Goal: Find specific page/section: Find specific page/section

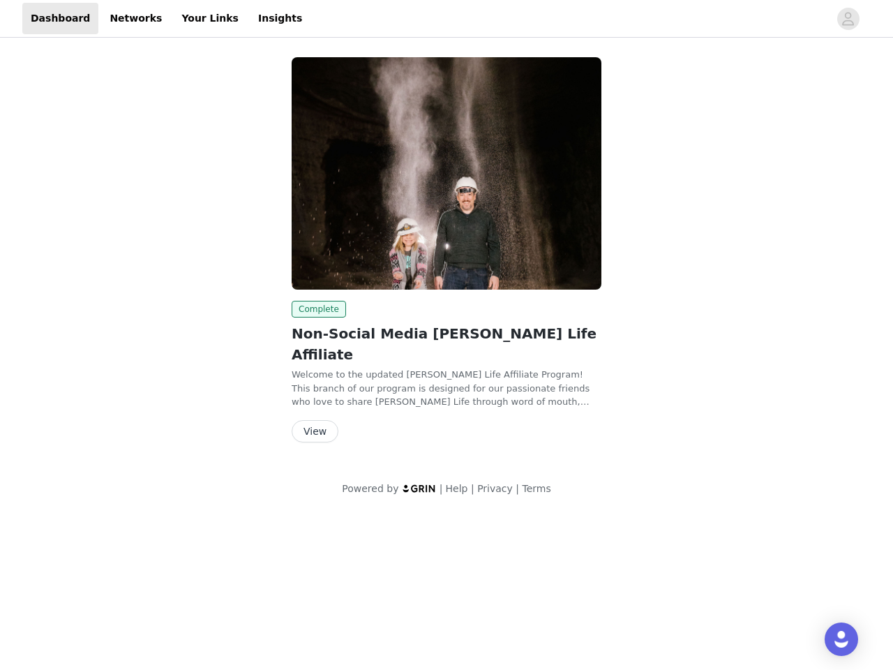
click at [446, 246] on img at bounding box center [447, 173] width 310 height 232
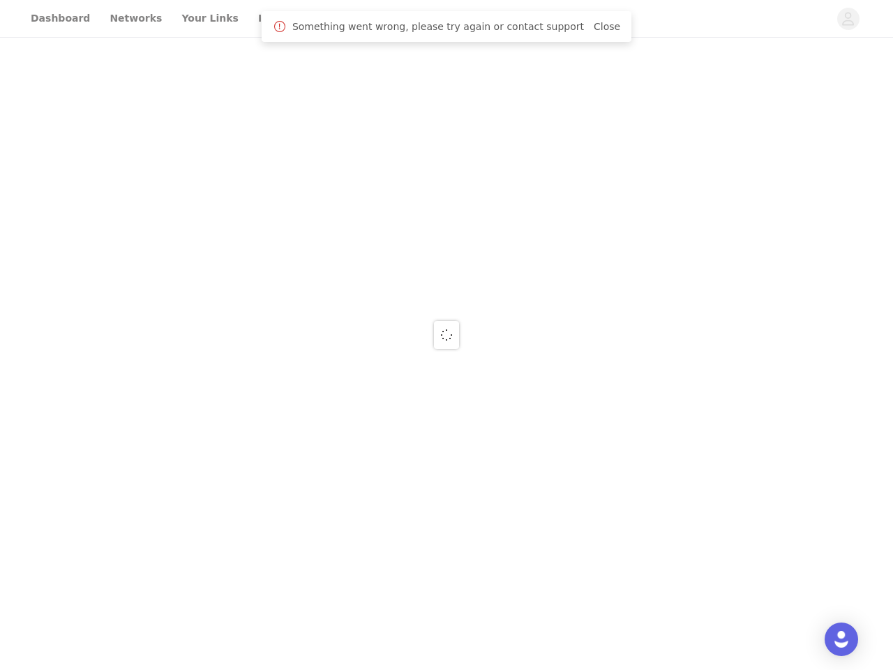
click at [446, 19] on body "Dashboard Networks Your Links Insights Something went wrong, please try again o…" at bounding box center [446, 335] width 893 height 670
click at [848, 19] on div at bounding box center [446, 335] width 893 height 670
click at [446, 173] on div at bounding box center [446, 335] width 893 height 670
click at [316, 309] on div at bounding box center [446, 335] width 893 height 670
